Goal: Task Accomplishment & Management: Manage account settings

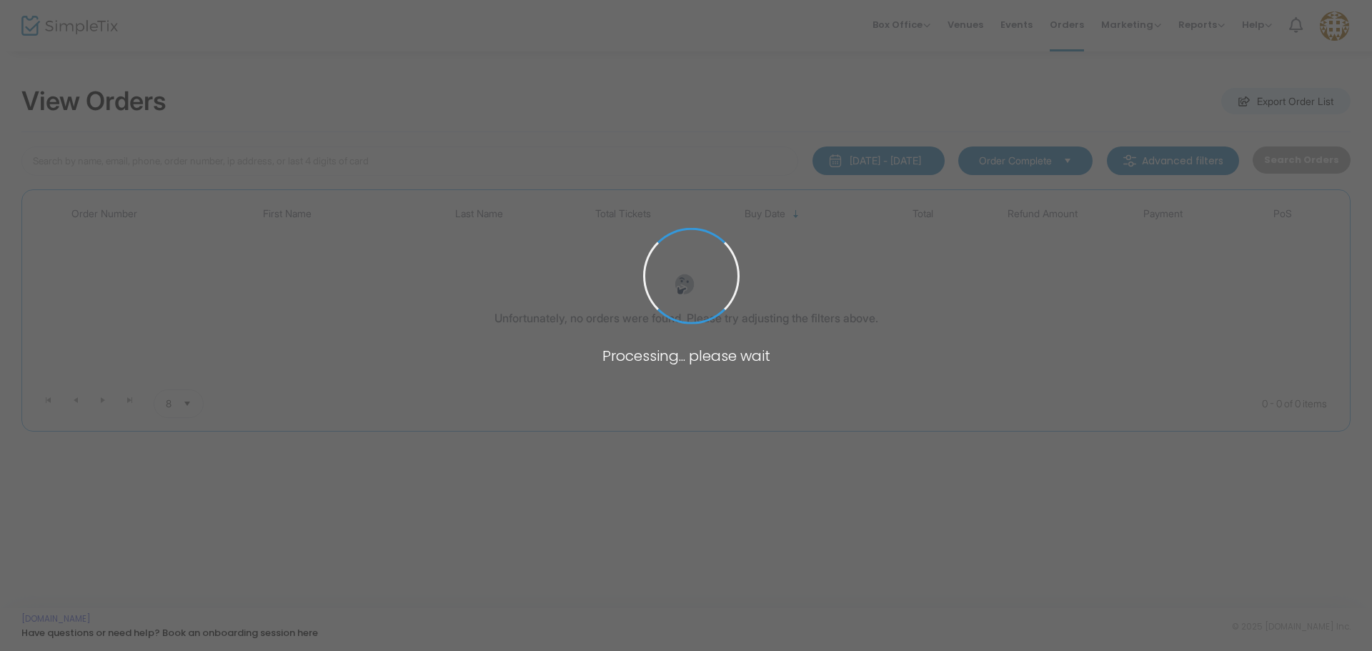
type input "[EMAIL_ADDRESS][DOMAIN_NAME]"
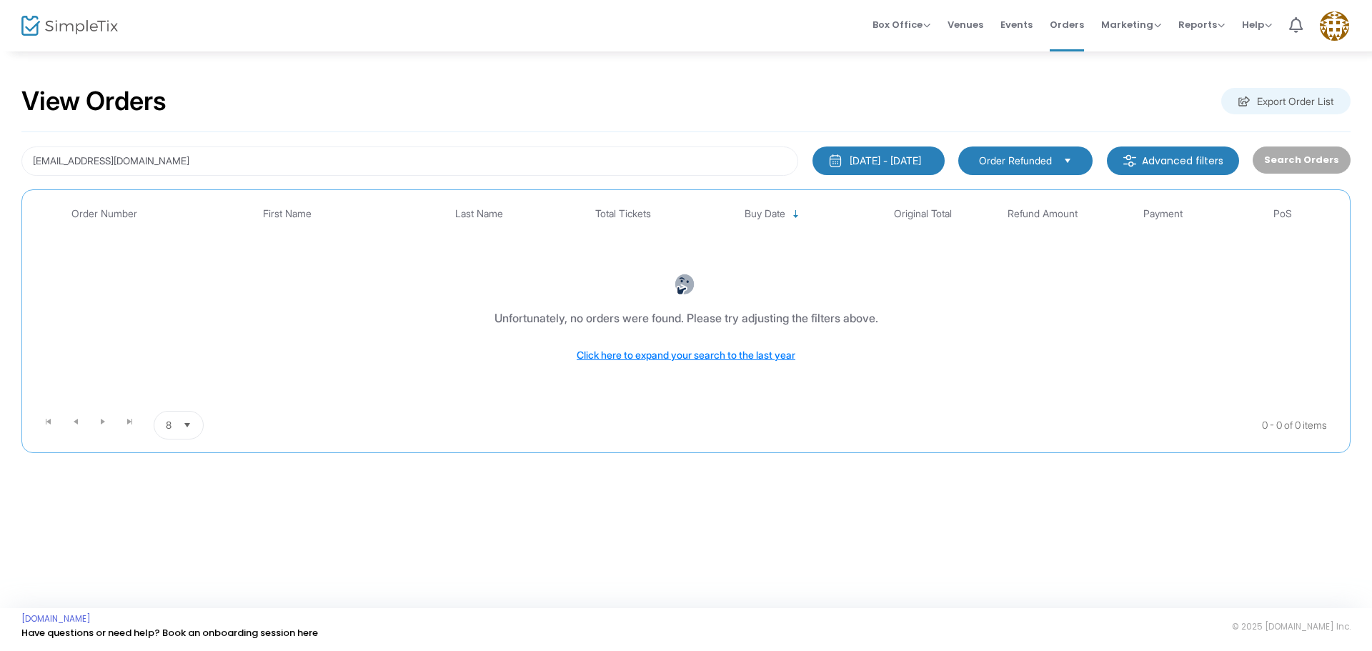
click at [970, 157] on kendo-dropdownlist "Order Refunded" at bounding box center [1025, 160] width 134 height 29
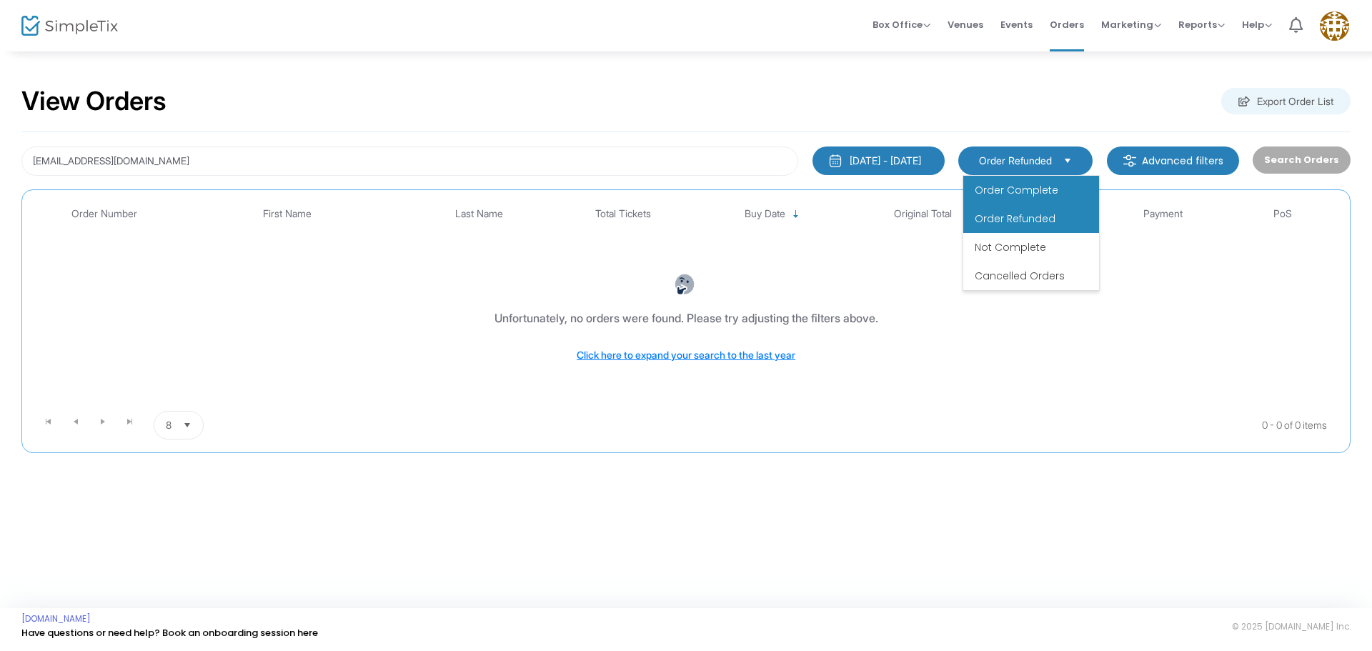
click at [966, 181] on li "Order Complete" at bounding box center [1031, 190] width 136 height 29
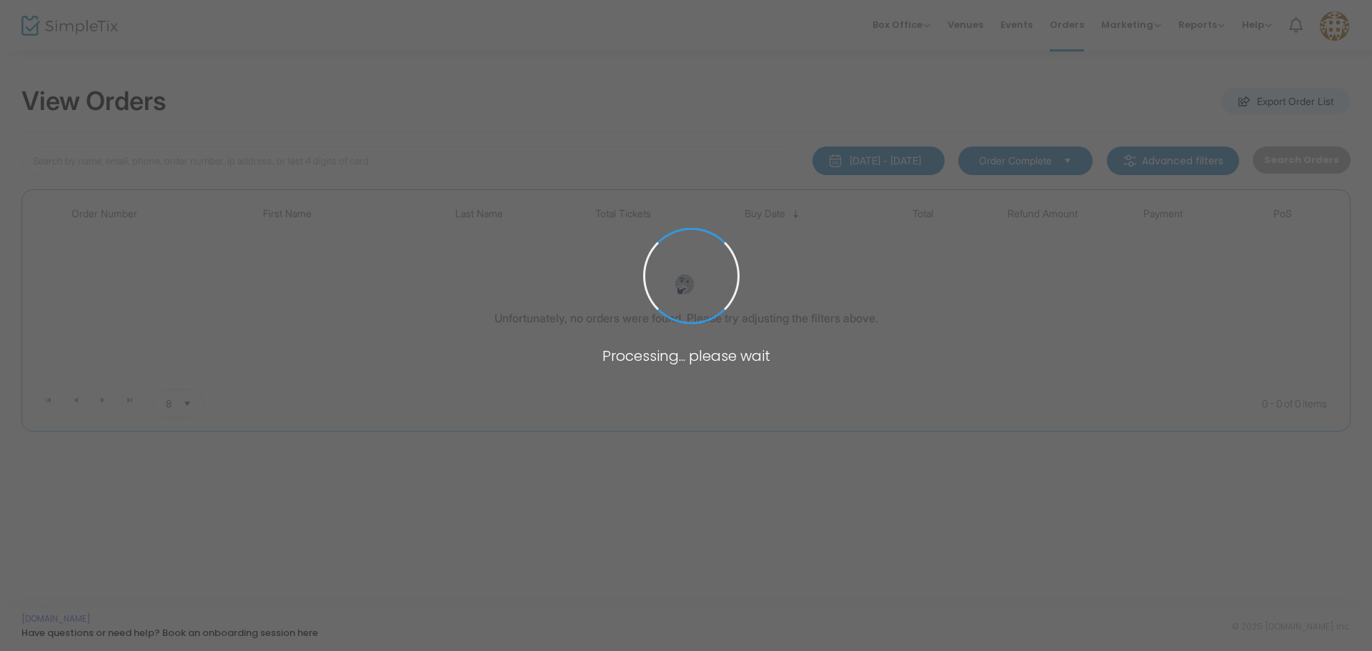
type input "[EMAIL_ADDRESS][DOMAIN_NAME]"
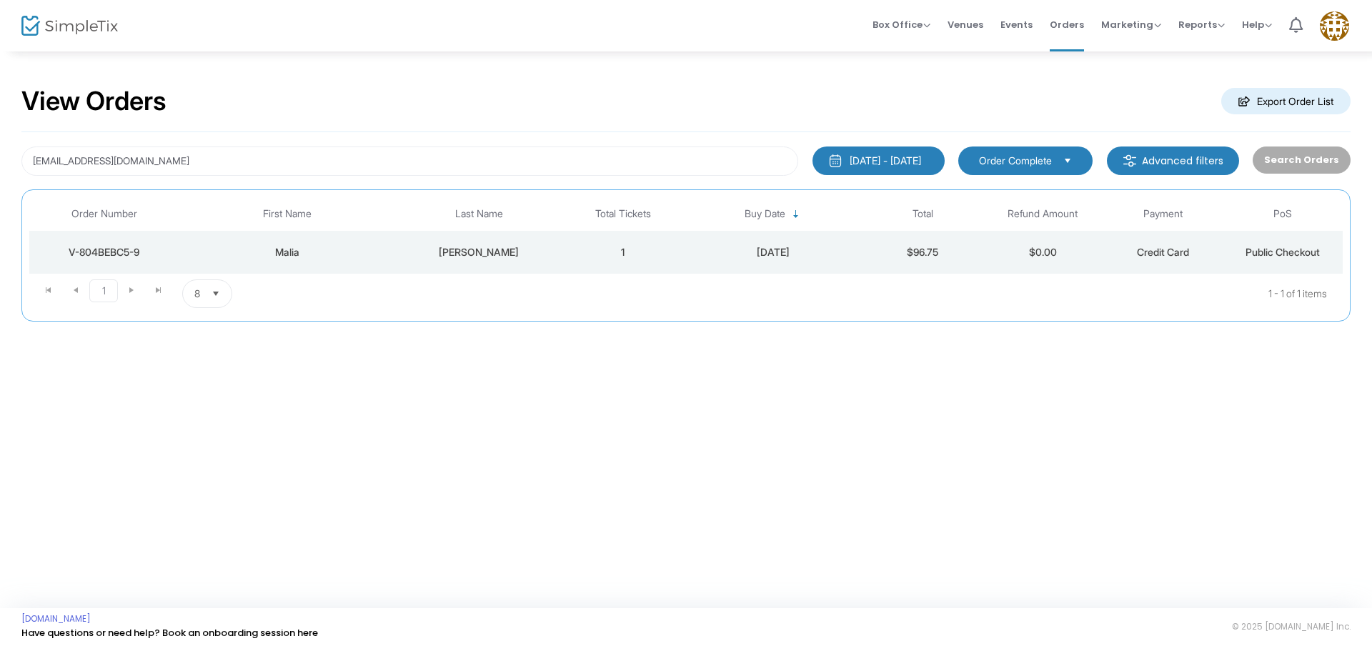
click at [487, 262] on td "[PERSON_NAME]" at bounding box center [479, 252] width 168 height 43
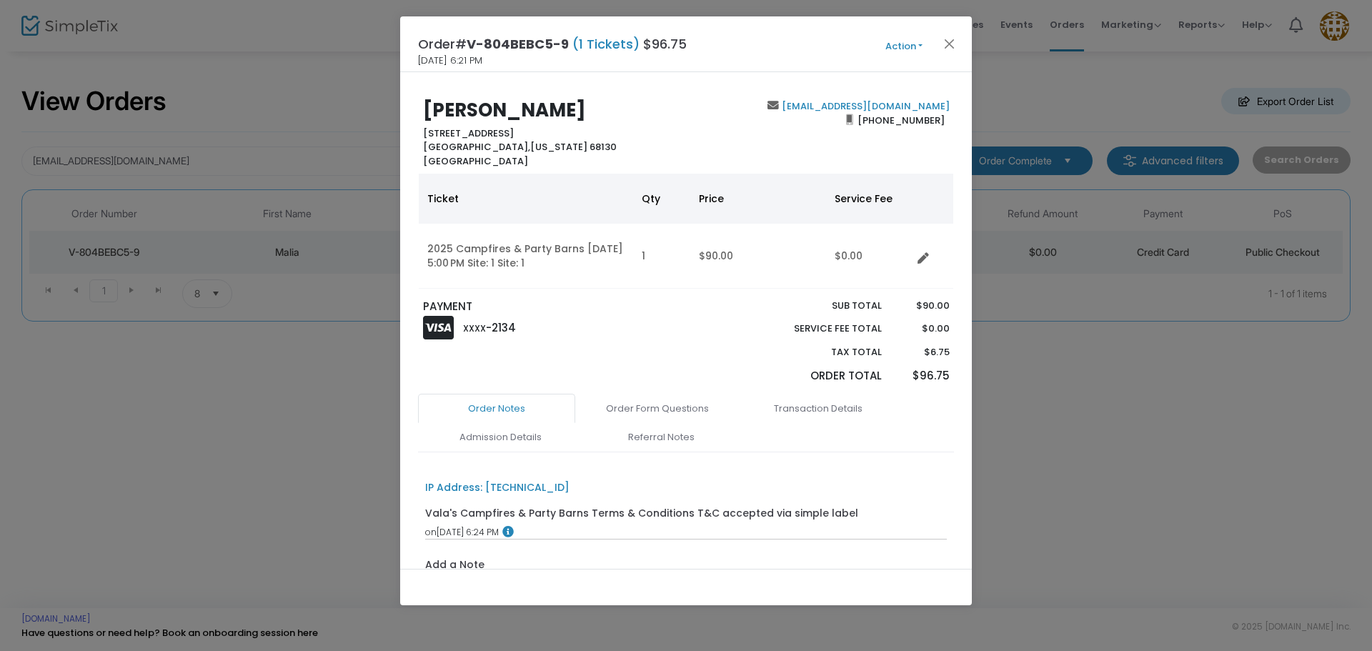
click at [902, 42] on button "Action" at bounding box center [904, 47] width 86 height 16
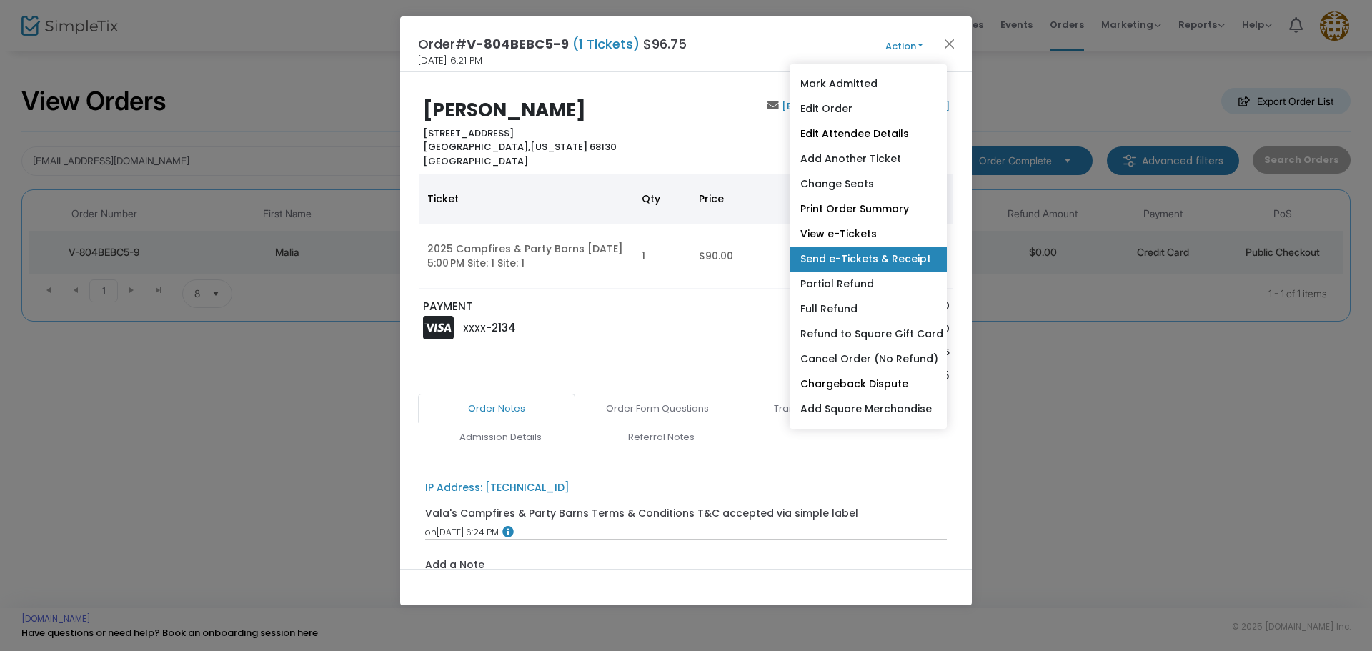
click at [877, 260] on link "Send e-Tickets & Receipt" at bounding box center [868, 259] width 157 height 25
type input "[EMAIL_ADDRESS][DOMAIN_NAME]"
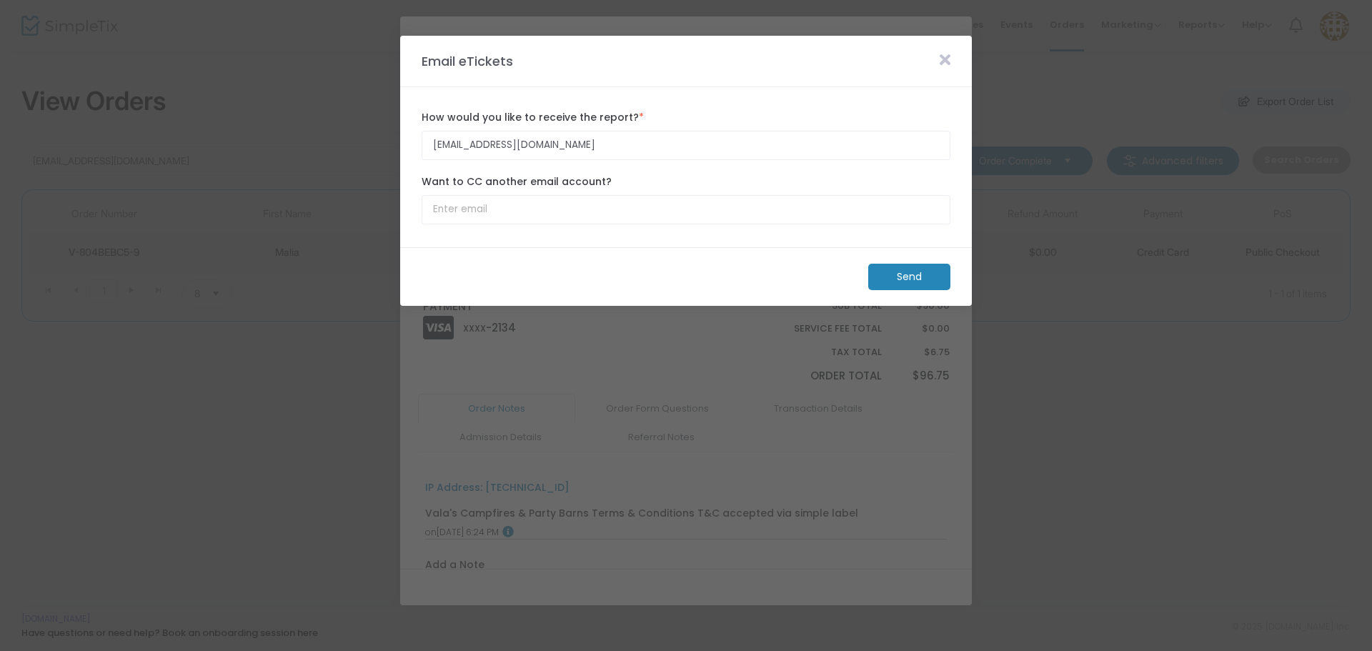
click at [892, 276] on m-button "Send" at bounding box center [909, 277] width 82 height 26
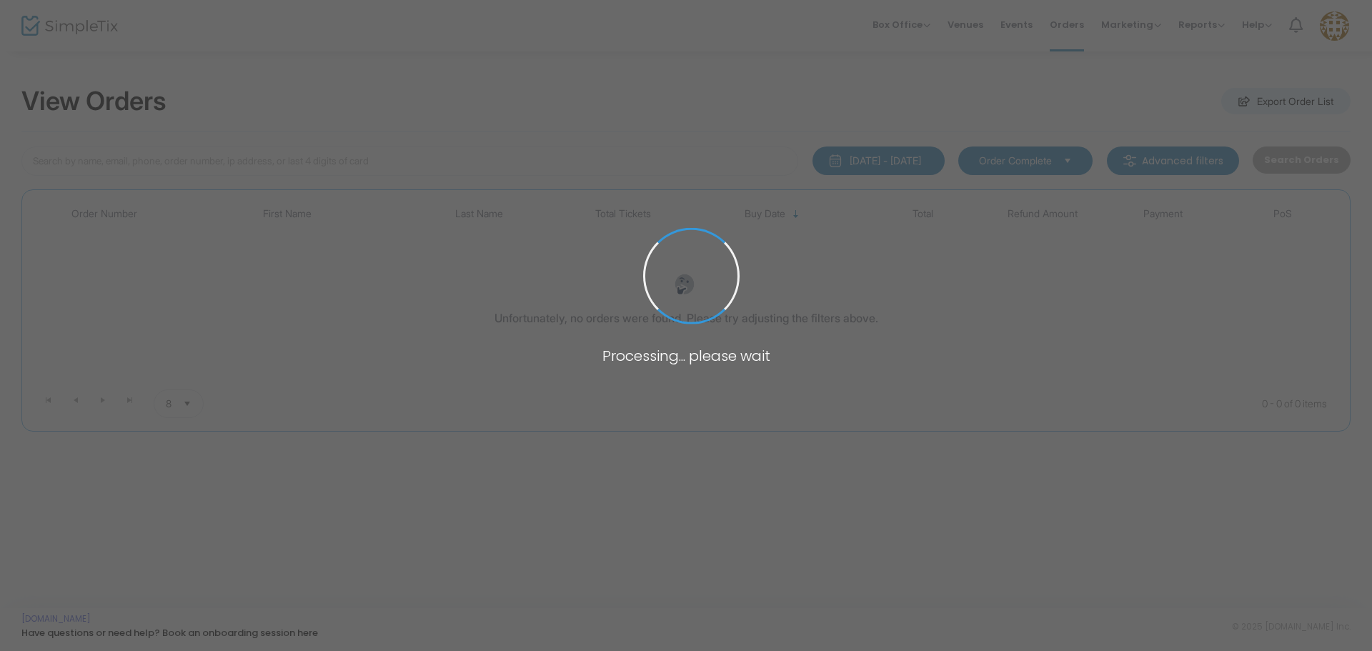
type input "omahadirtdogs@gmail.com"
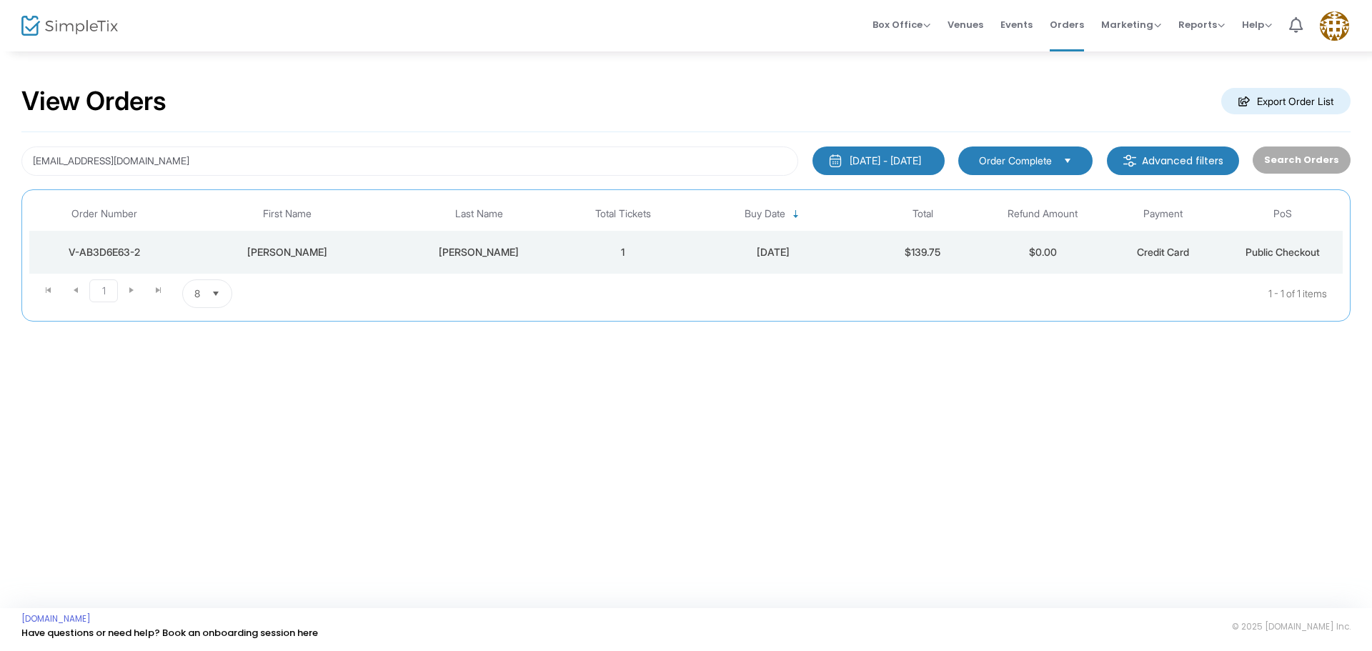
click at [342, 254] on div "Sarah" at bounding box center [287, 252] width 209 height 14
